Goal: Check status: Check status

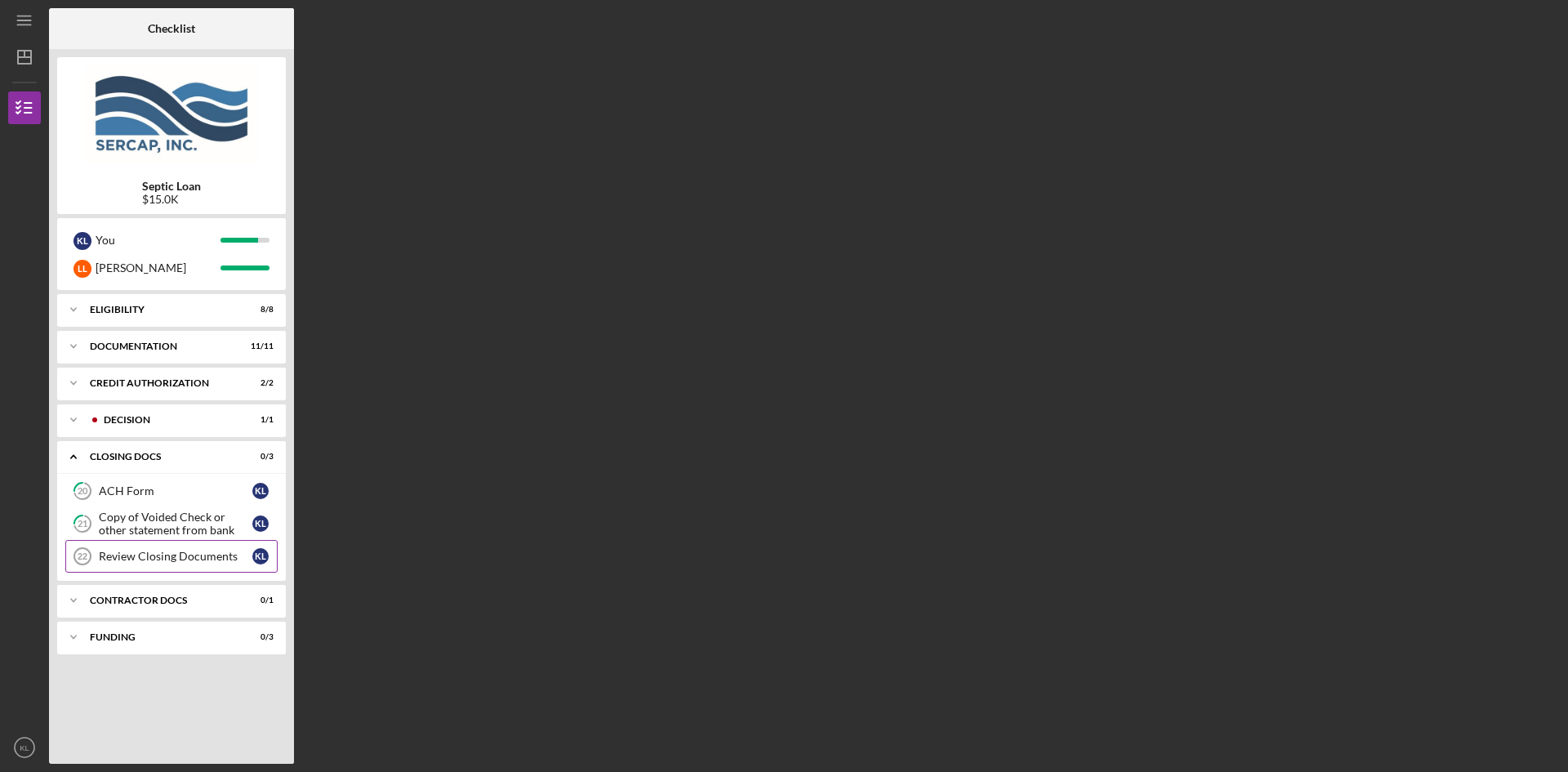
click at [197, 555] on div "Review Closing Documents" at bounding box center [176, 556] width 154 height 13
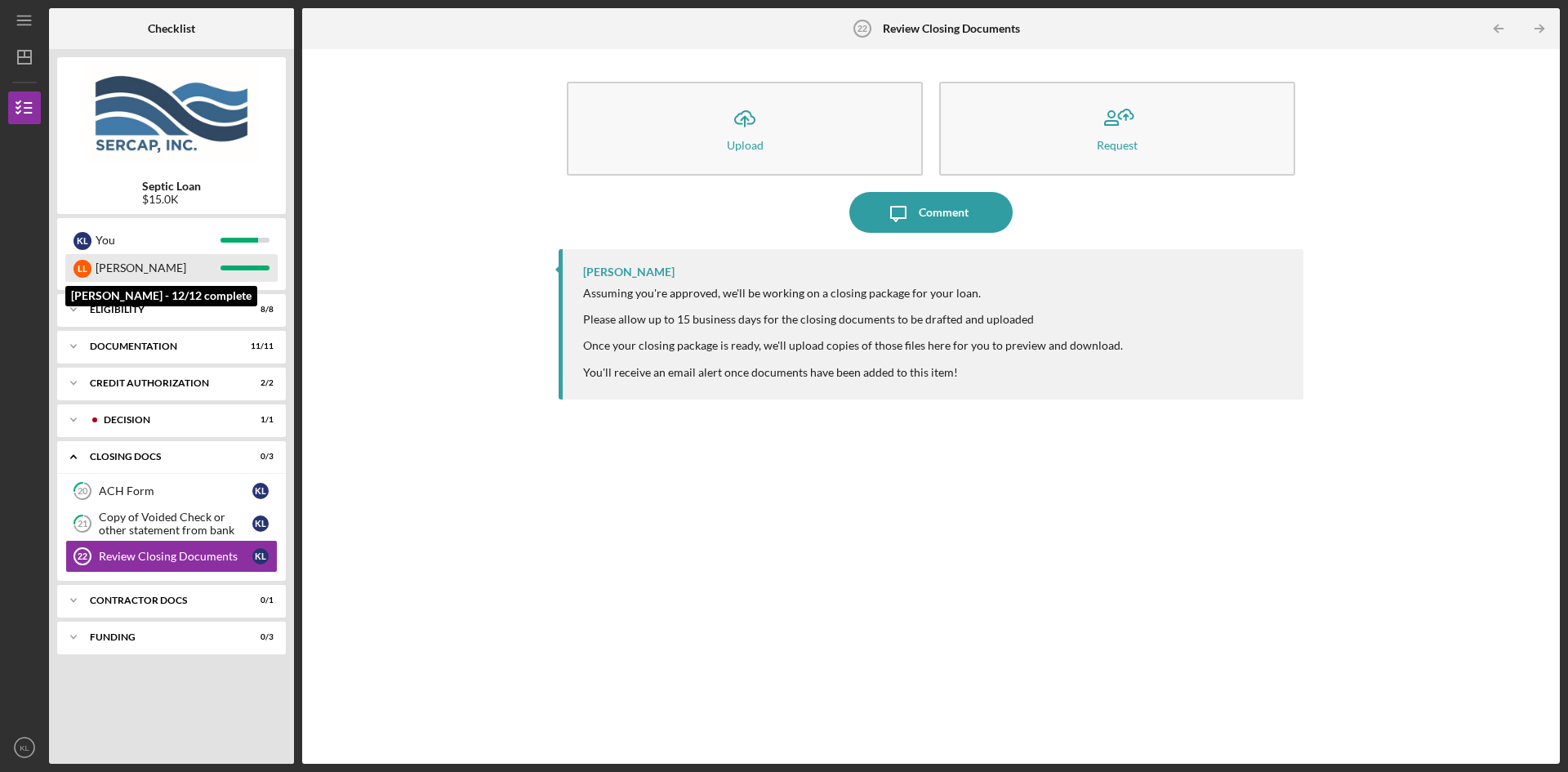
click at [91, 264] on div "[PERSON_NAME]" at bounding box center [171, 268] width 212 height 28
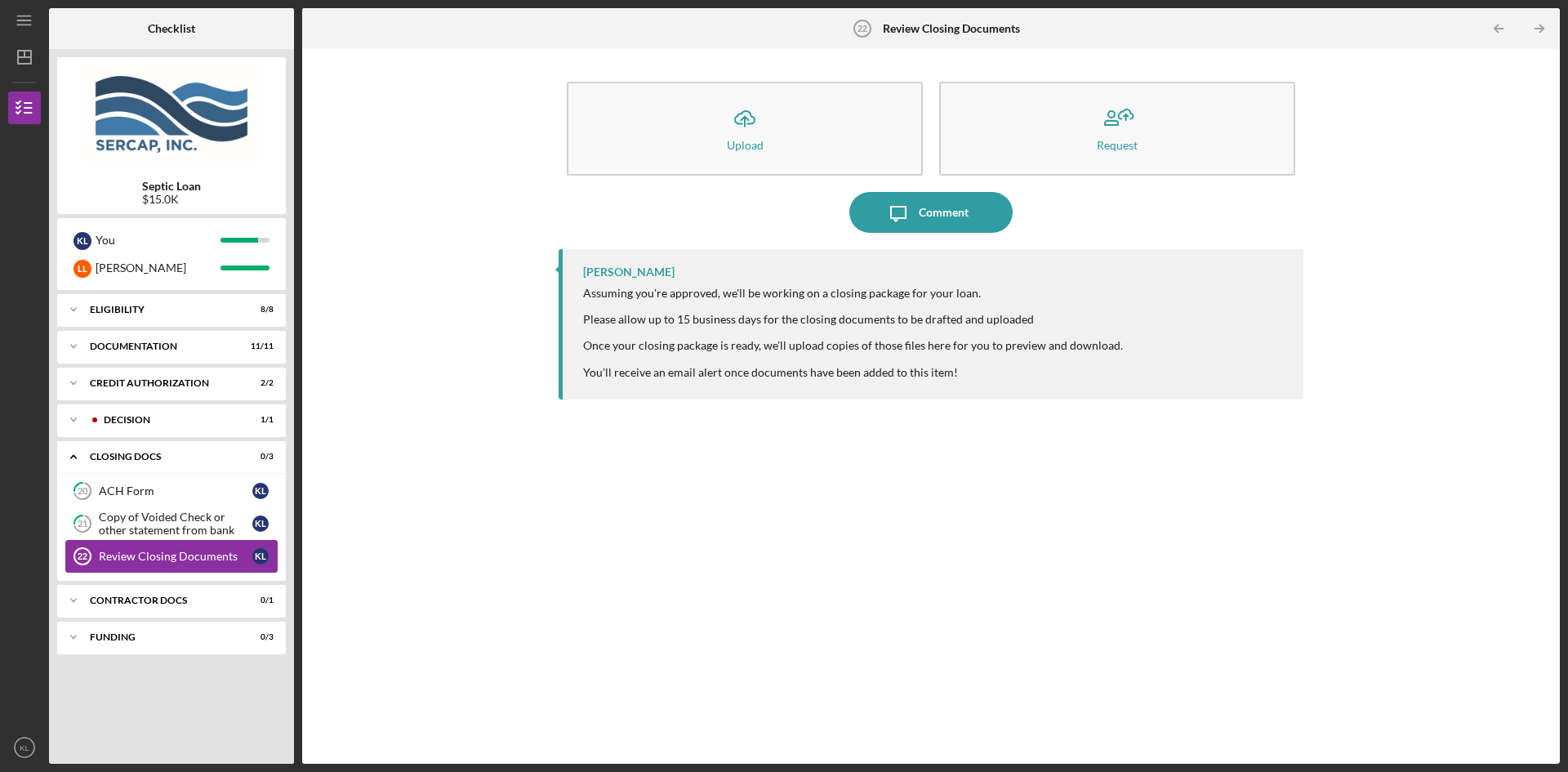
click at [201, 554] on div "Review Closing Documents" at bounding box center [176, 556] width 154 height 13
click at [23, 50] on icon "Icon/Dashboard" at bounding box center [24, 56] width 41 height 41
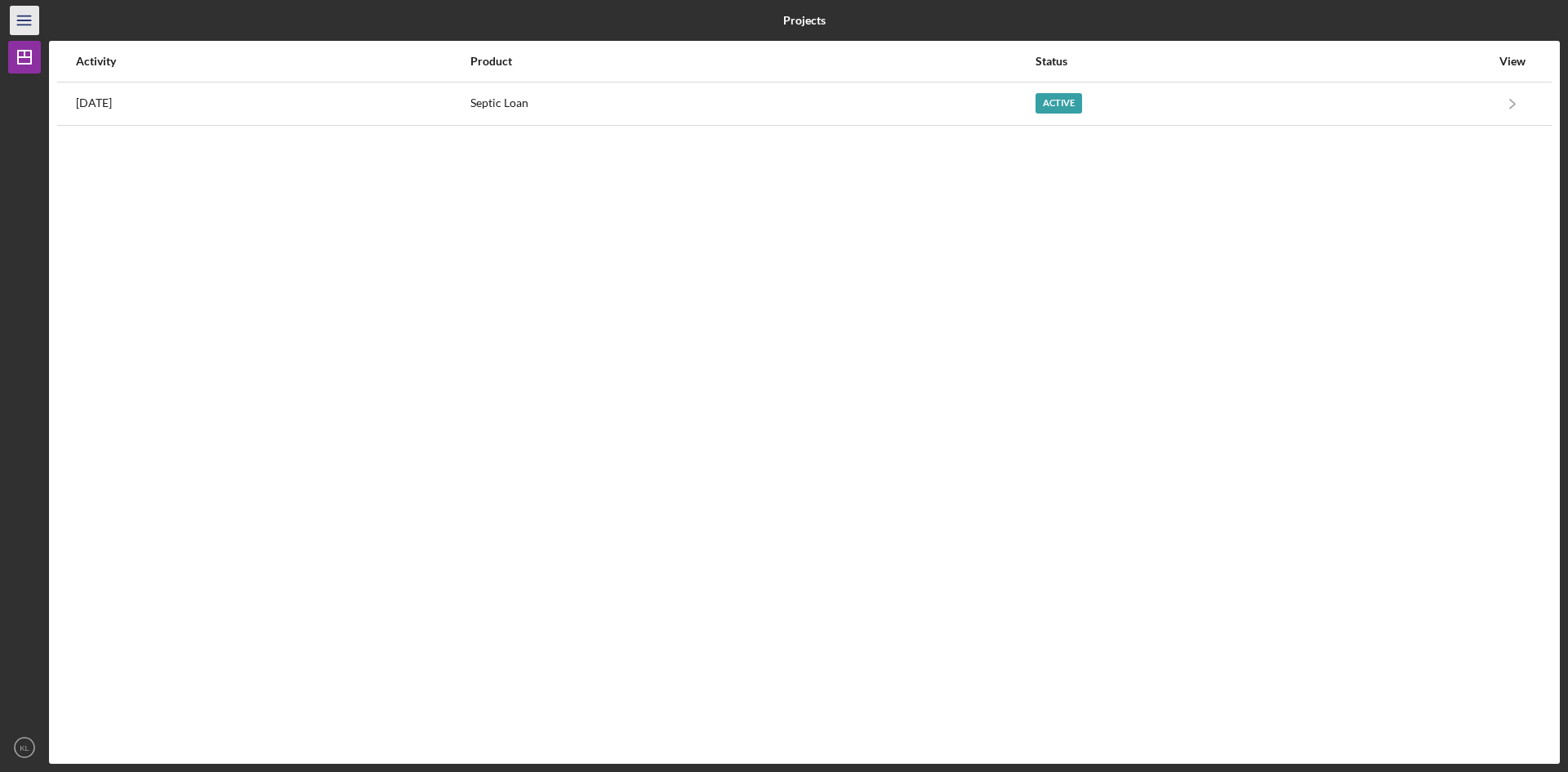
click at [22, 16] on line "button" at bounding box center [24, 16] width 13 height 0
